Goal: Information Seeking & Learning: Learn about a topic

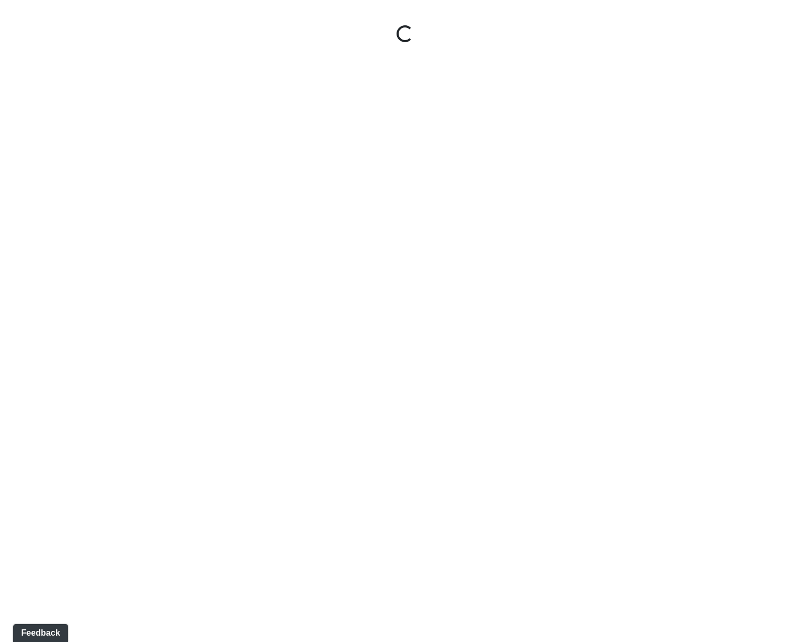
select select "gontoaMErPAtzSBVXh4ptW"
select select "h3ebyGk32eUmSzz99H473o"
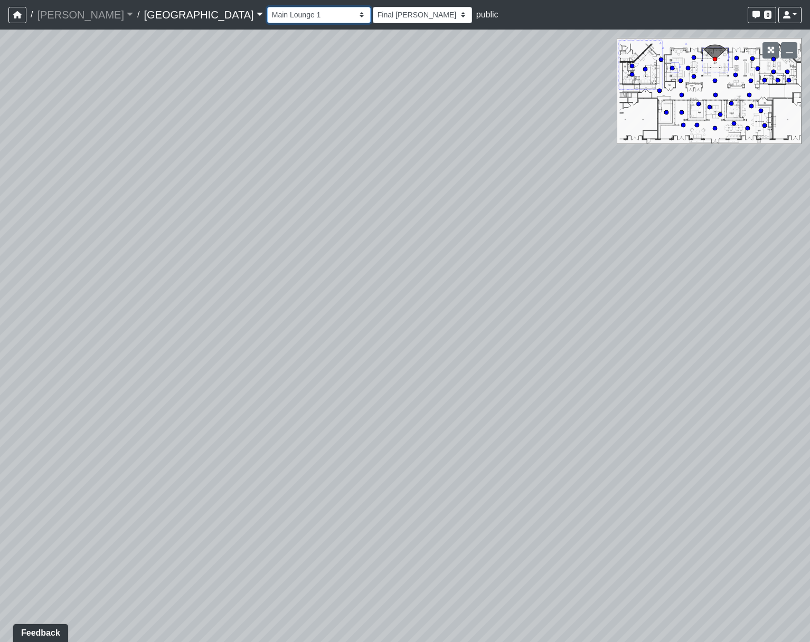
click at [267, 17] on select "Breezeway Entry Fireplace 1 Fireplace 2 Gate Golf Holes Shade Sails Sidewalk 1 …" at bounding box center [318, 15] width 103 height 16
click at [144, 23] on link "[GEOGRAPHIC_DATA]" at bounding box center [203, 14] width 119 height 21
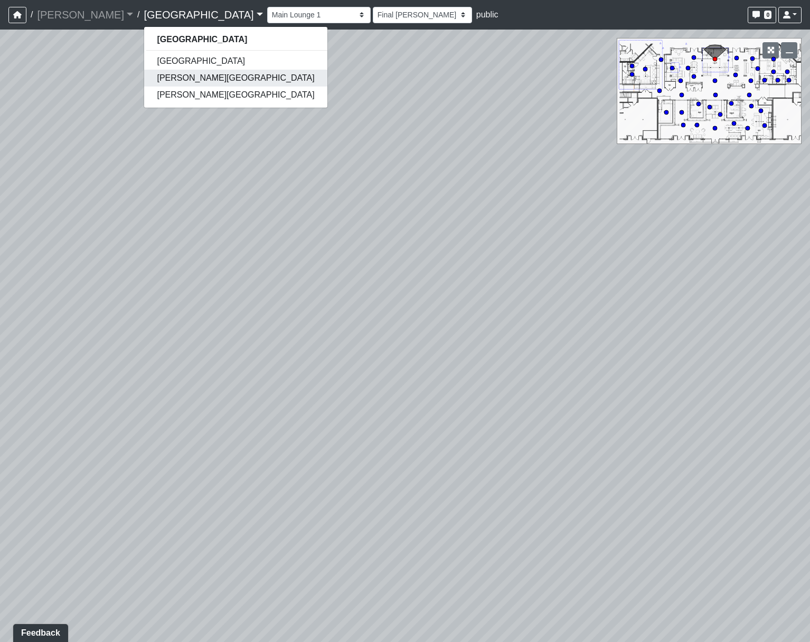
click at [144, 82] on link "[PERSON_NAME][GEOGRAPHIC_DATA]" at bounding box center [235, 78] width 183 height 17
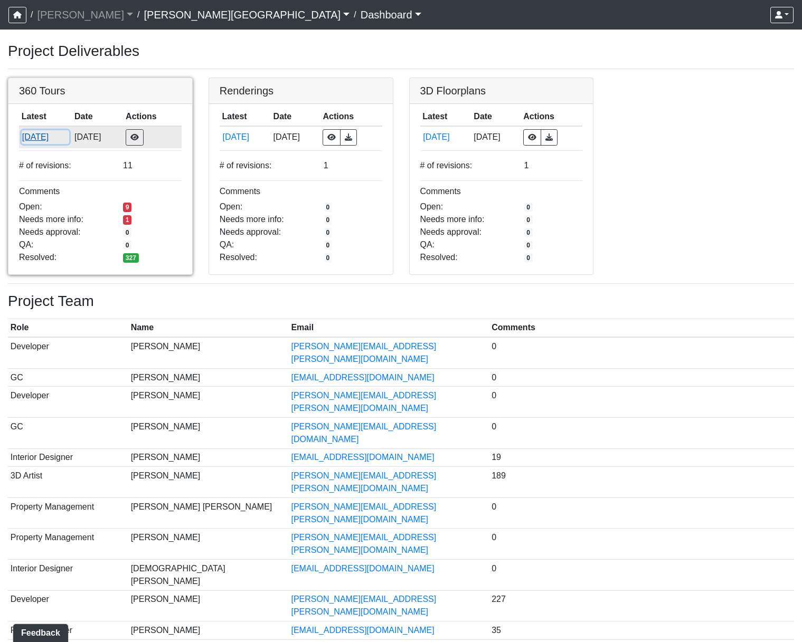
click at [50, 135] on button "8/22/2025" at bounding box center [46, 137] width 48 height 14
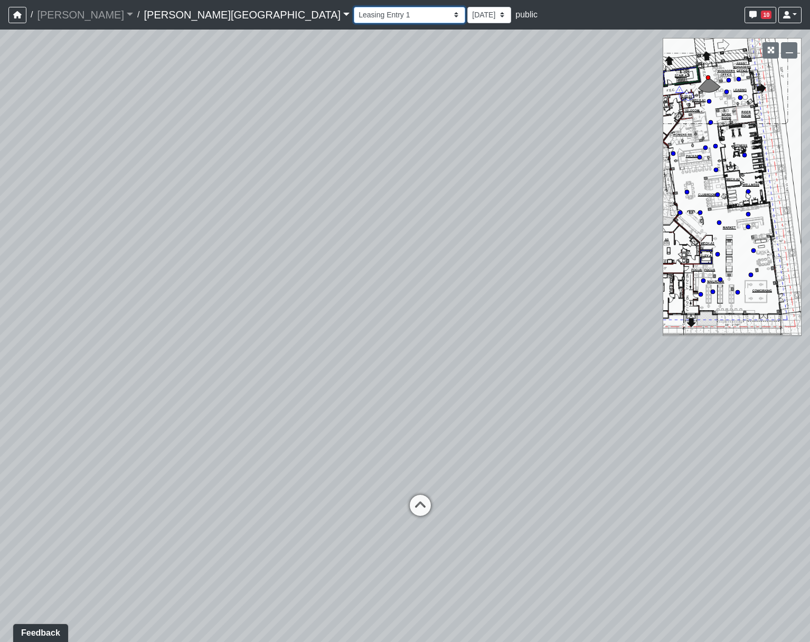
click at [354, 20] on select "Hallway Hospitality Bar Package Room Package Room Entry Pool Courtyard Entry 1 …" at bounding box center [409, 15] width 111 height 16
click at [354, 18] on select "Hallway Hospitality Bar Package Room Package Room Entry Pool Courtyard Entry 1 …" at bounding box center [409, 15] width 111 height 16
click at [354, 21] on select "Hallway Hospitality Bar Package Room Package Room Entry Pool Courtyard Entry 1 …" at bounding box center [409, 15] width 111 height 16
click at [354, 7] on select "Hallway Hospitality Bar Package Room Package Room Entry Pool Courtyard Entry 1 …" at bounding box center [409, 15] width 111 height 16
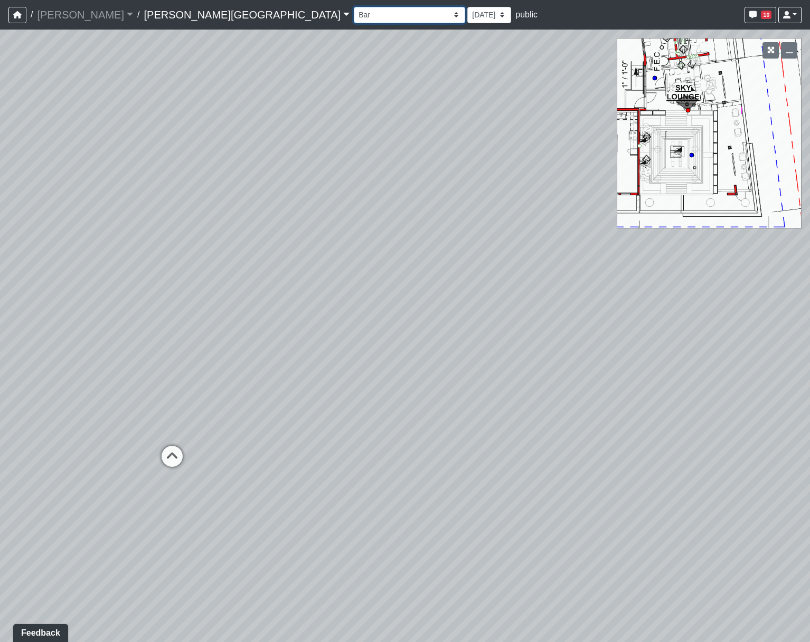
click at [354, 13] on select "Hallway Hospitality Bar Package Room Package Room Entry Pool Courtyard Entry 1 …" at bounding box center [409, 15] width 111 height 16
click at [169, 448] on icon at bounding box center [172, 462] width 32 height 32
select select "5Cai4QmpeNNqwestnvaX3U"
drag, startPoint x: 450, startPoint y: 406, endPoint x: 171, endPoint y: 351, distance: 284.7
click at [171, 351] on div "Loading... Coffee Bar Loading... Entry Loading... Seating Loading... Bar Loadin…" at bounding box center [405, 336] width 810 height 613
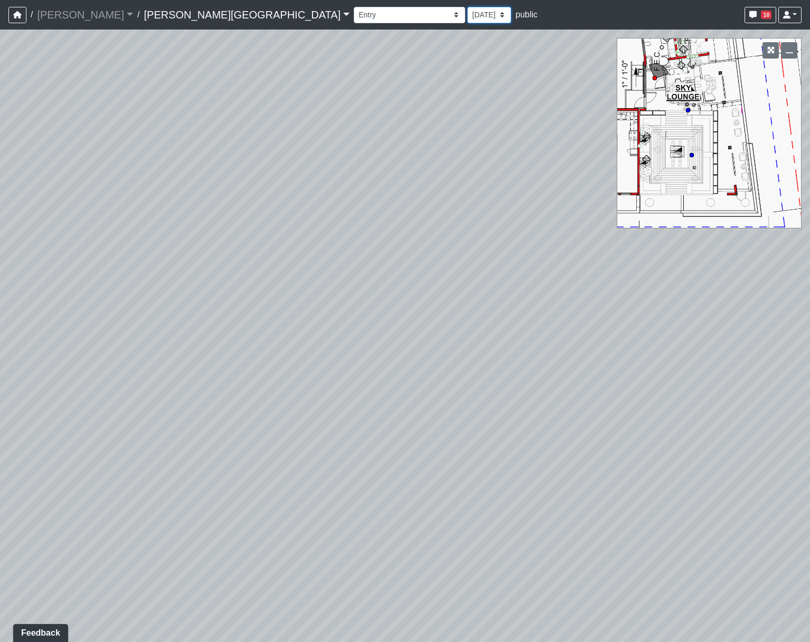
click at [467, 16] on select "8/22/2025 8/14/2025 8/7/2025 8/5/2025 7/29/2025 5/12/2025 3/6/2025 3/4/2025 1/2…" at bounding box center [489, 15] width 44 height 16
select select "rg1nAM742azwa1BpHNmNK7"
click at [467, 7] on select "8/22/2025 8/14/2025 8/7/2025 8/5/2025 7/29/2025 5/12/2025 3/6/2025 3/4/2025 1/2…" at bounding box center [489, 15] width 44 height 16
select select "5Cai4QmpeNNqwestnvaX3U"
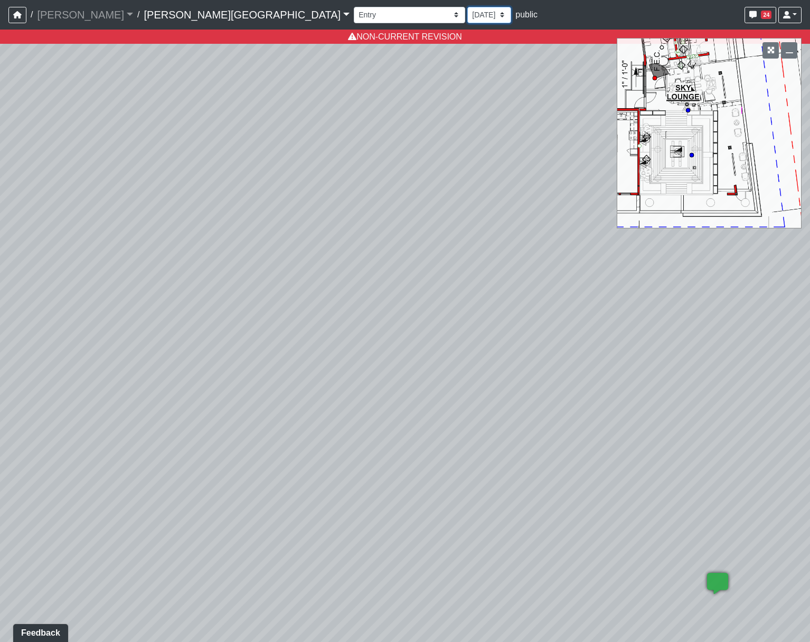
click at [467, 13] on select "8/22/2025 8/14/2025 8/7/2025 8/5/2025 7/29/2025 5/12/2025 3/6/2025 3/4/2025 1/2…" at bounding box center [489, 15] width 44 height 16
click at [467, 21] on select "8/22/2025 8/14/2025 8/7/2025 8/5/2025 7/29/2025 5/12/2025 3/6/2025 3/4/2025 1/2…" at bounding box center [489, 15] width 44 height 16
select select "bCp1GYEjMUtr6UFvLBEpo9"
click at [467, 7] on select "8/22/2025 8/14/2025 8/7/2025 8/5/2025 7/29/2025 5/12/2025 3/6/2025 3/4/2025 1/2…" at bounding box center [489, 15] width 44 height 16
select select "5Cai4QmpeNNqwestnvaX3U"
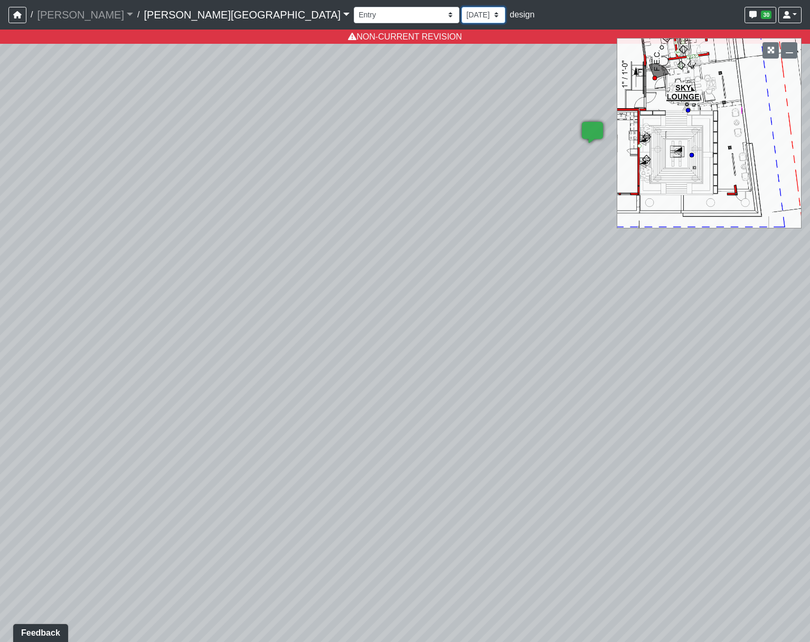
click at [461, 18] on select "8/22/2025 8/14/2025 8/7/2025 8/5/2025 7/29/2025 5/12/2025 3/6/2025 3/4/2025 1/2…" at bounding box center [483, 15] width 44 height 16
select select "4AQpax1e1UZyJnptCWdnbA"
click at [461, 7] on select "8/22/2025 8/14/2025 8/7/2025 8/5/2025 7/29/2025 5/12/2025 3/6/2025 3/4/2025 1/2…" at bounding box center [483, 15] width 44 height 16
select select "5Cai4QmpeNNqwestnvaX3U"
click at [461, 11] on select "8/22/2025 8/14/2025 8/7/2025 8/5/2025 7/29/2025 5/12/2025 3/6/2025 3/4/2025 1/2…" at bounding box center [483, 15] width 44 height 16
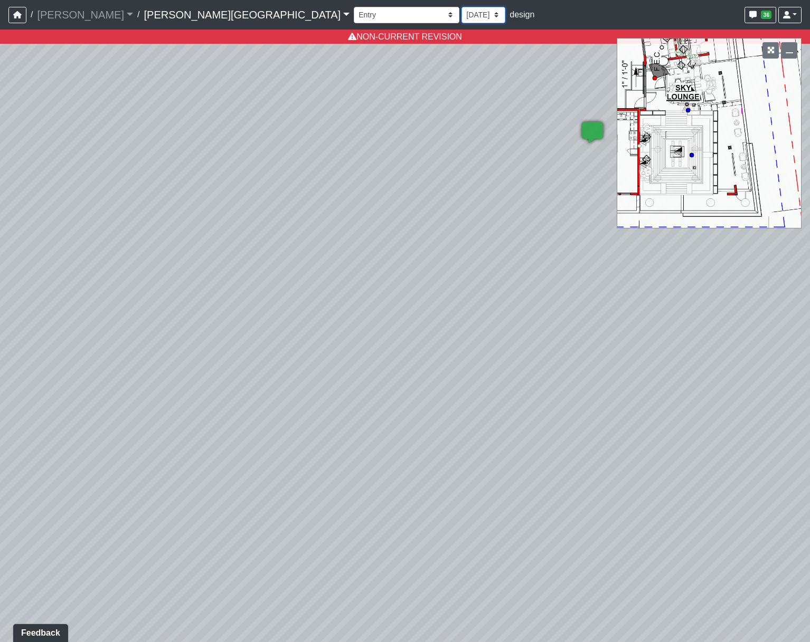
select select "4RaHTiPXkmhnUPAV7KL21M"
click at [461, 7] on select "8/22/2025 8/14/2025 8/7/2025 8/5/2025 7/29/2025 5/12/2025 3/6/2025 3/4/2025 1/2…" at bounding box center [483, 15] width 44 height 16
select select "5Cai4QmpeNNqwestnvaX3U"
select select "4RaHTiPXkmhnUPAV7KL21M"
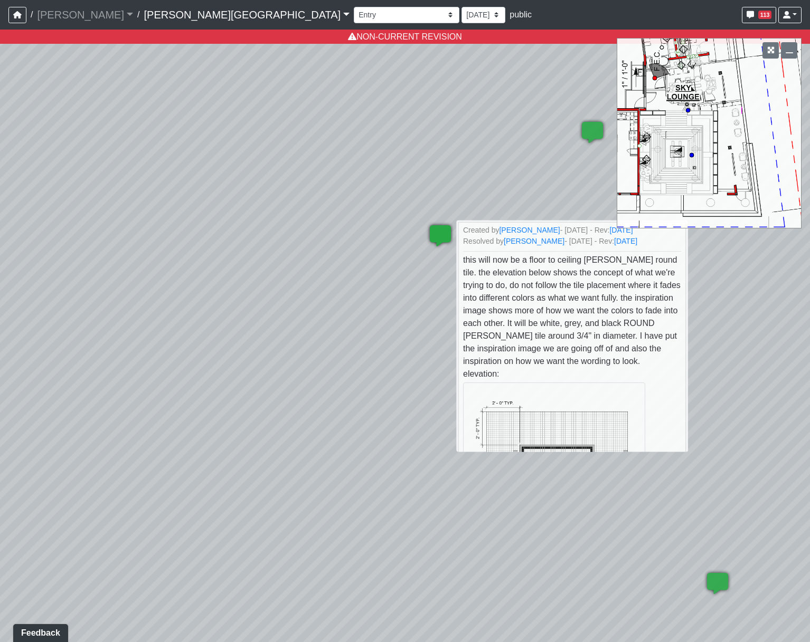
click at [435, 232] on icon at bounding box center [440, 241] width 32 height 32
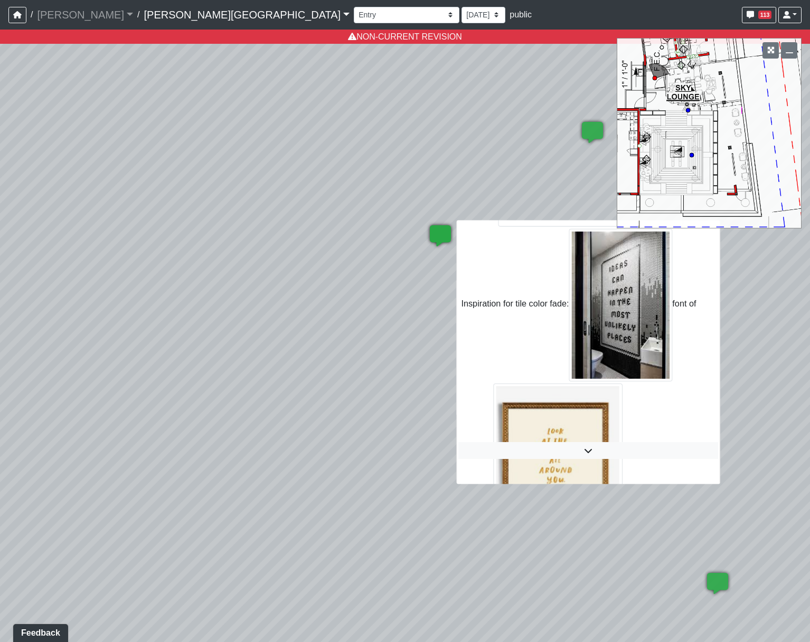
scroll to position [317, 0]
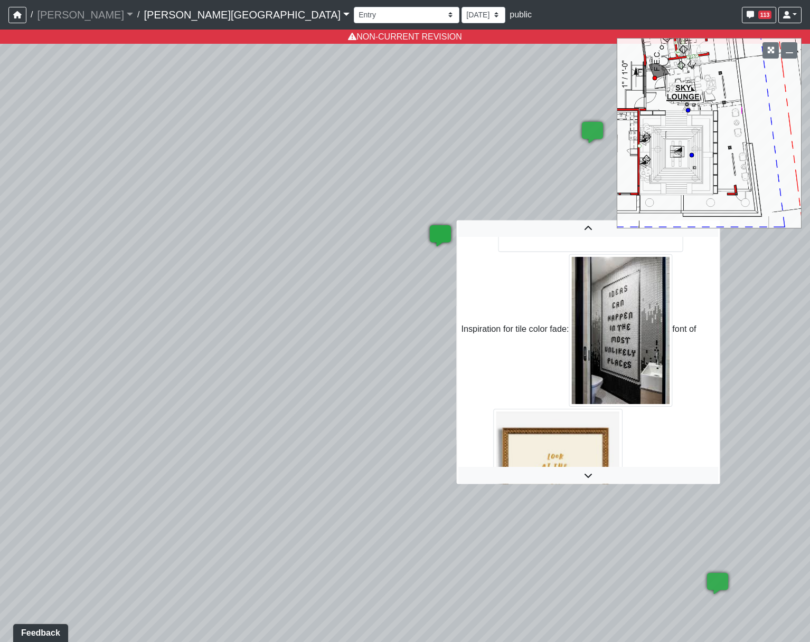
click at [651, 325] on img at bounding box center [620, 330] width 103 height 153
